Goal: Task Accomplishment & Management: Manage account settings

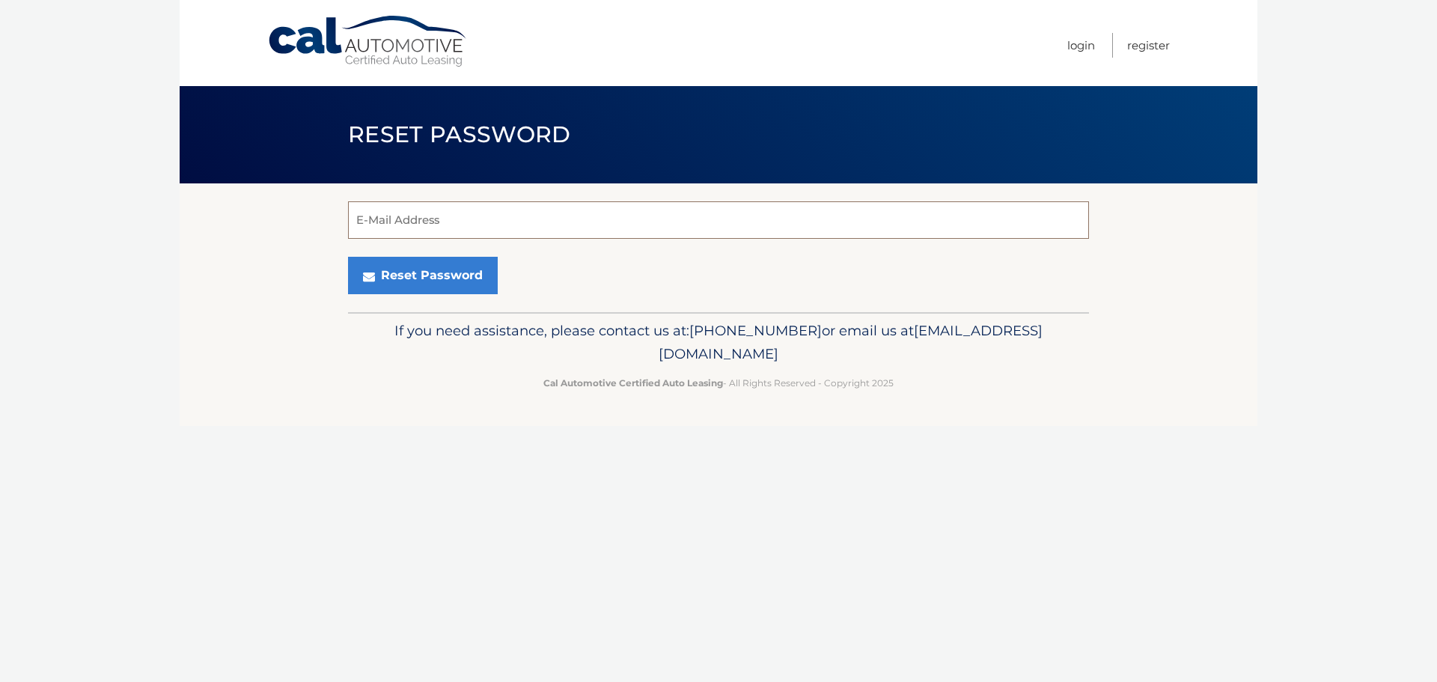
click at [415, 221] on input "E-Mail Address" at bounding box center [718, 219] width 741 height 37
type input "cheergirl615@yahoo.com"
click at [348, 257] on button "Reset Password" at bounding box center [423, 275] width 150 height 37
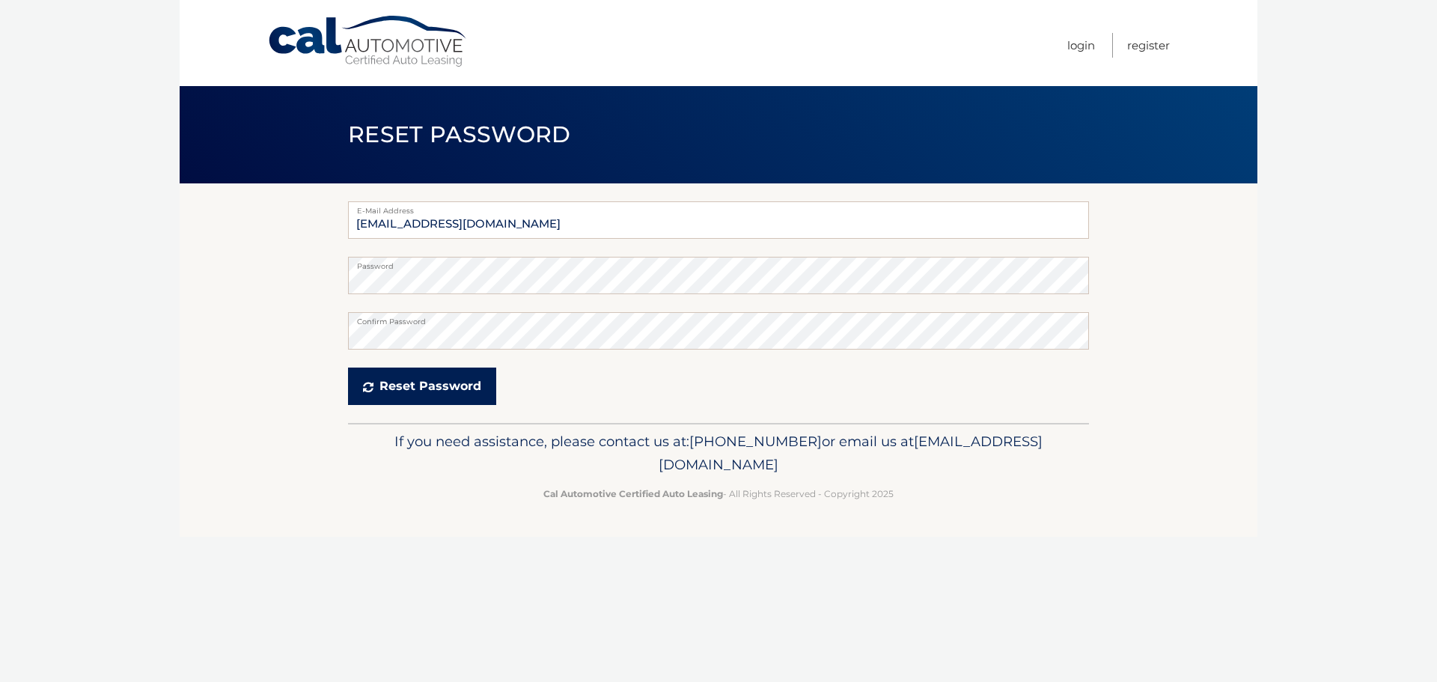
click at [413, 385] on button "Reset Password" at bounding box center [422, 386] width 148 height 37
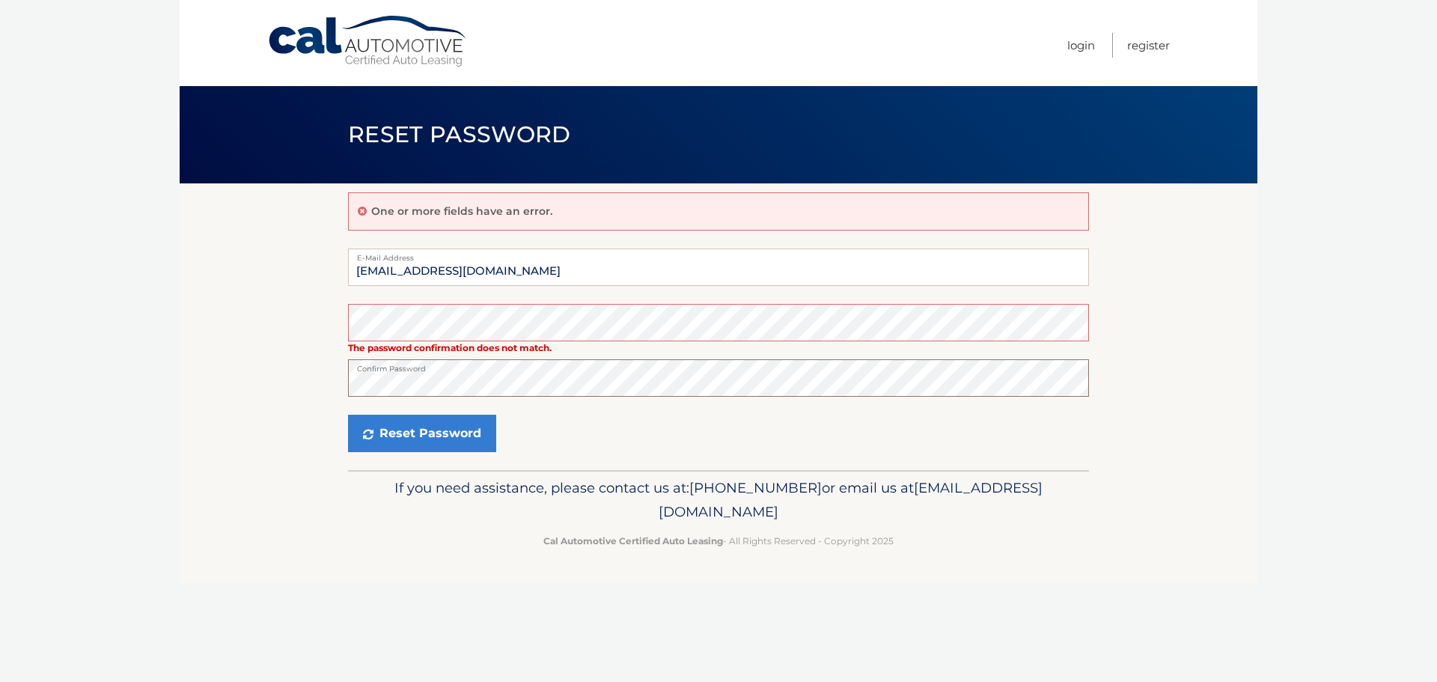
click at [348, 415] on button "Reset Password" at bounding box center [422, 433] width 148 height 37
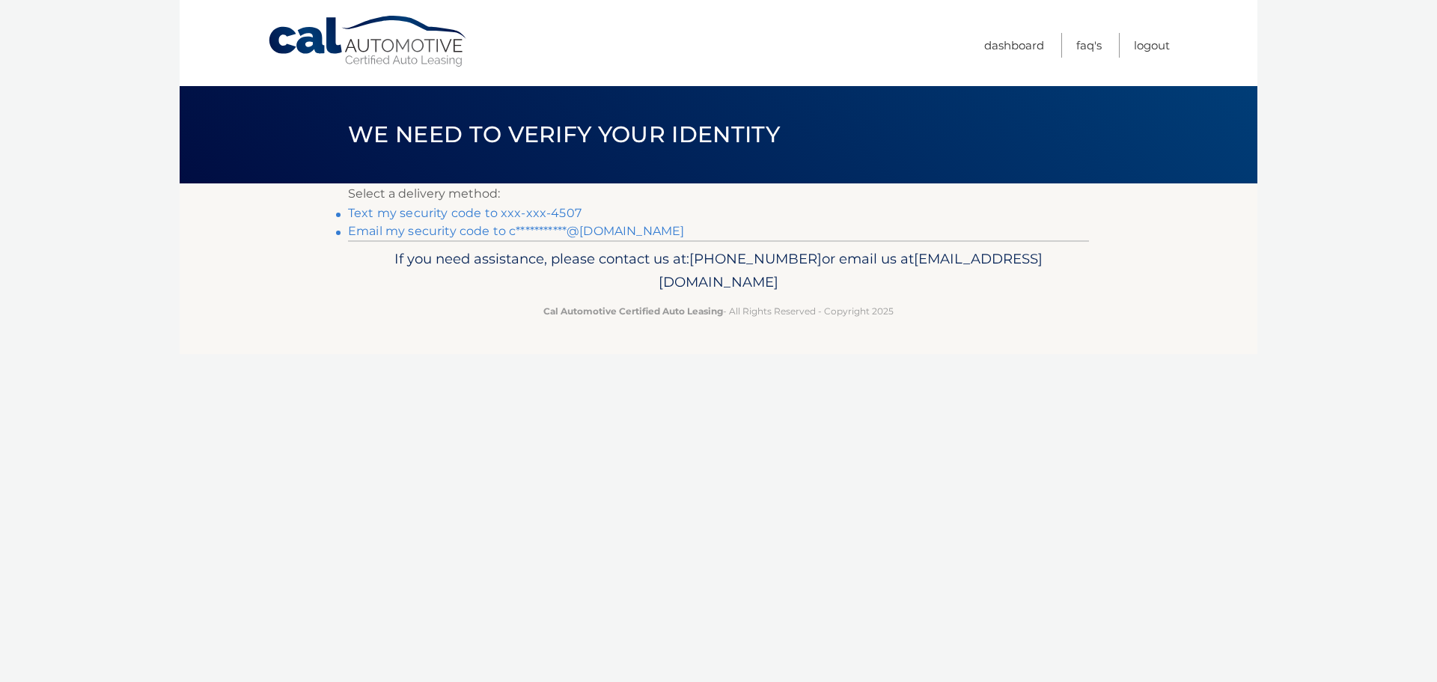
click at [422, 214] on link "Text my security code to xxx-xxx-4507" at bounding box center [465, 213] width 234 height 14
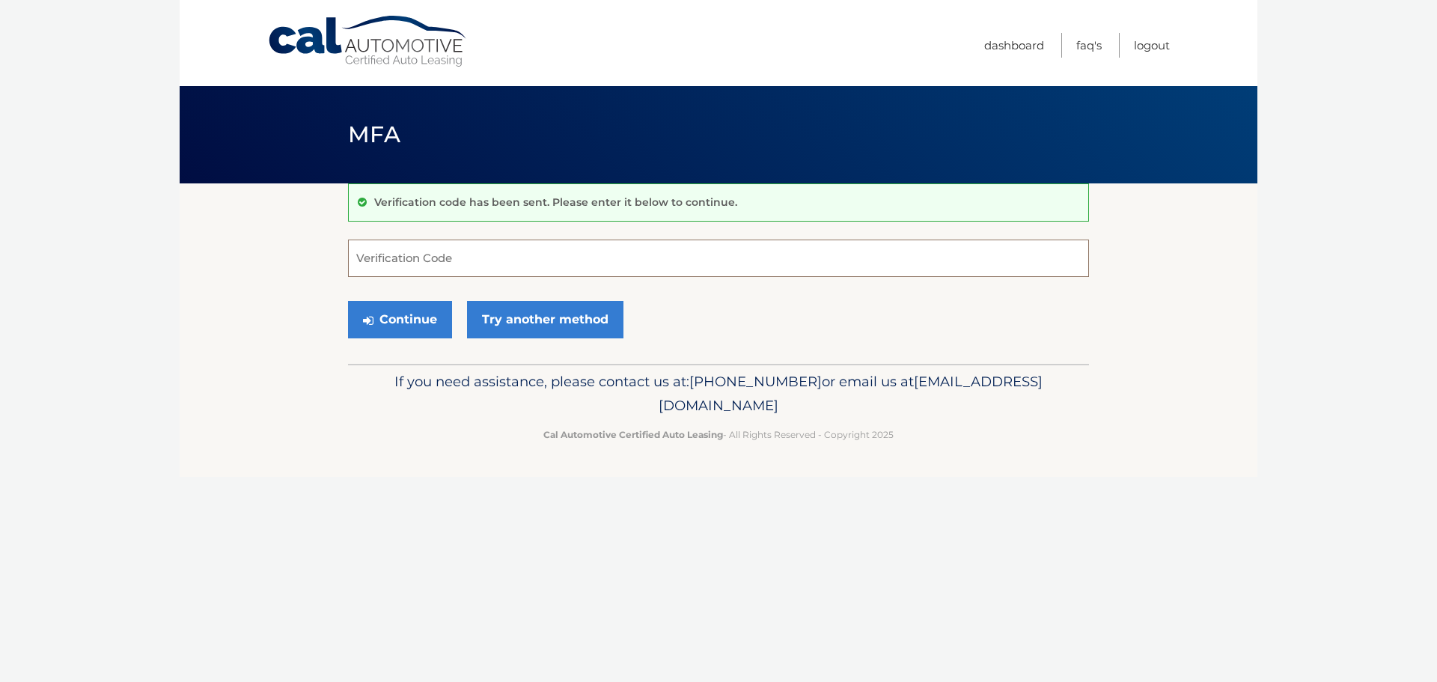
click at [435, 260] on input "Verification Code" at bounding box center [718, 258] width 741 height 37
type input "127853"
click at [402, 323] on button "Continue" at bounding box center [400, 319] width 104 height 37
